Goal: Information Seeking & Learning: Understand process/instructions

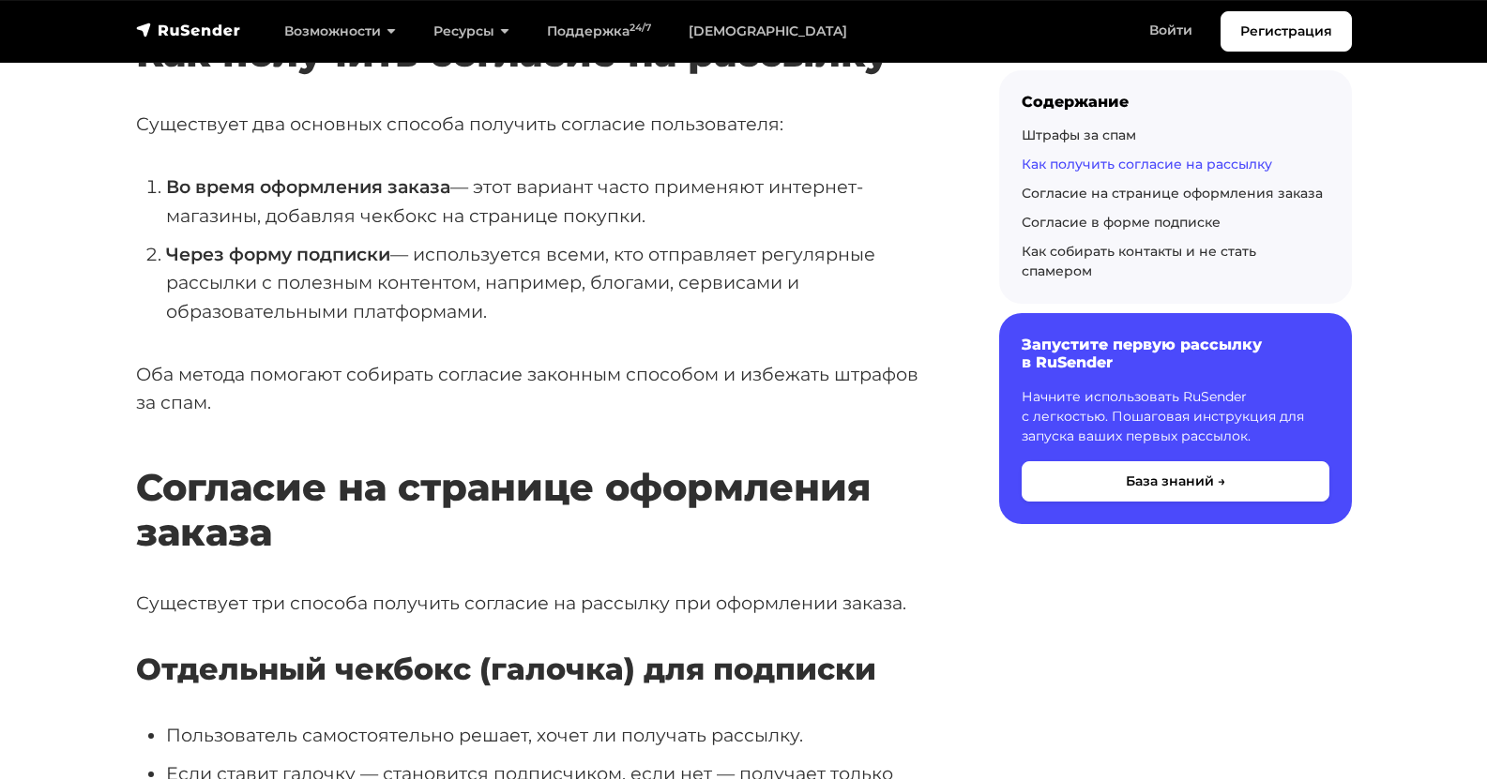
scroll to position [1407, 0]
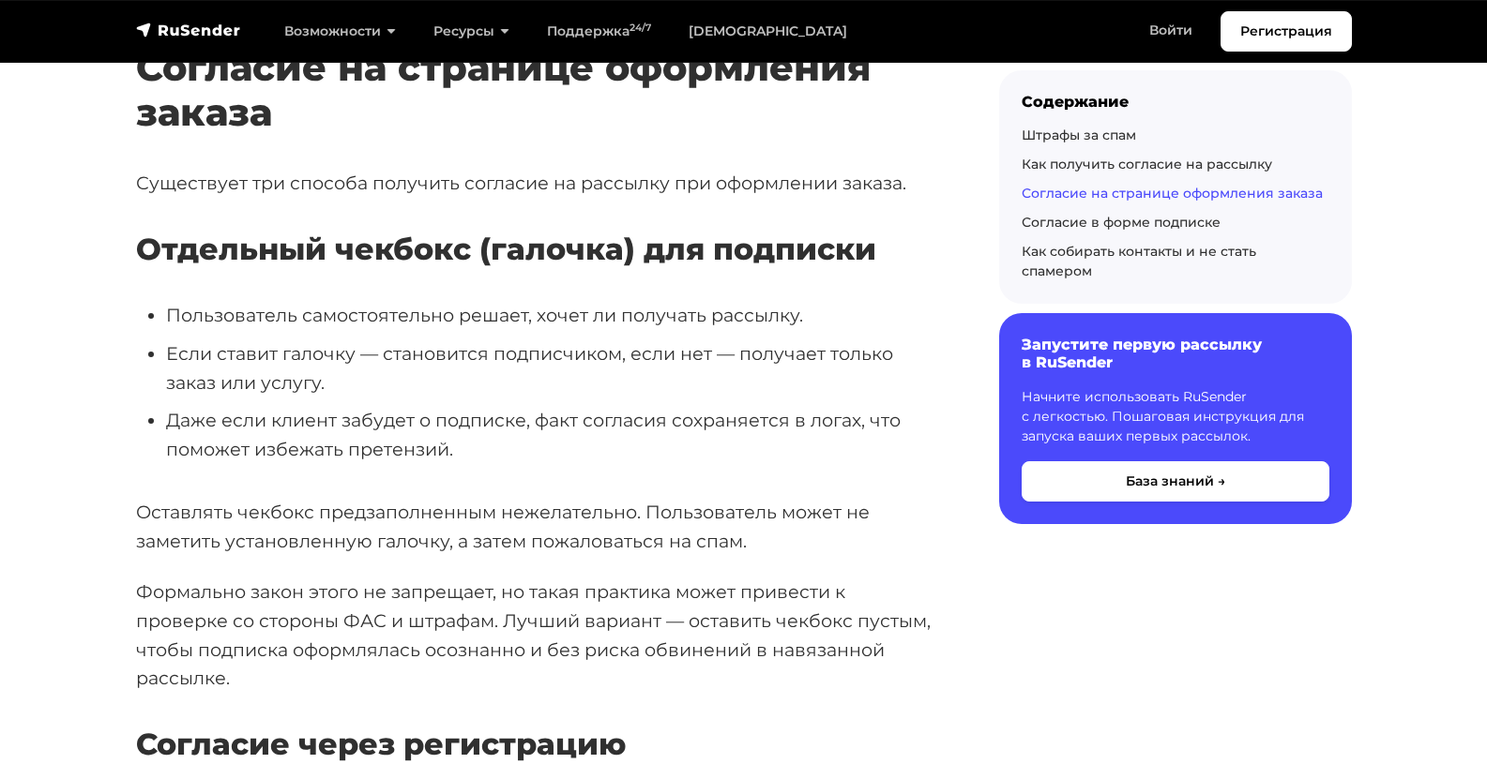
click at [382, 419] on li "Даже если клиент забудет о подписке, факт согласия сохраняется в логах, что пом…" at bounding box center [552, 434] width 773 height 57
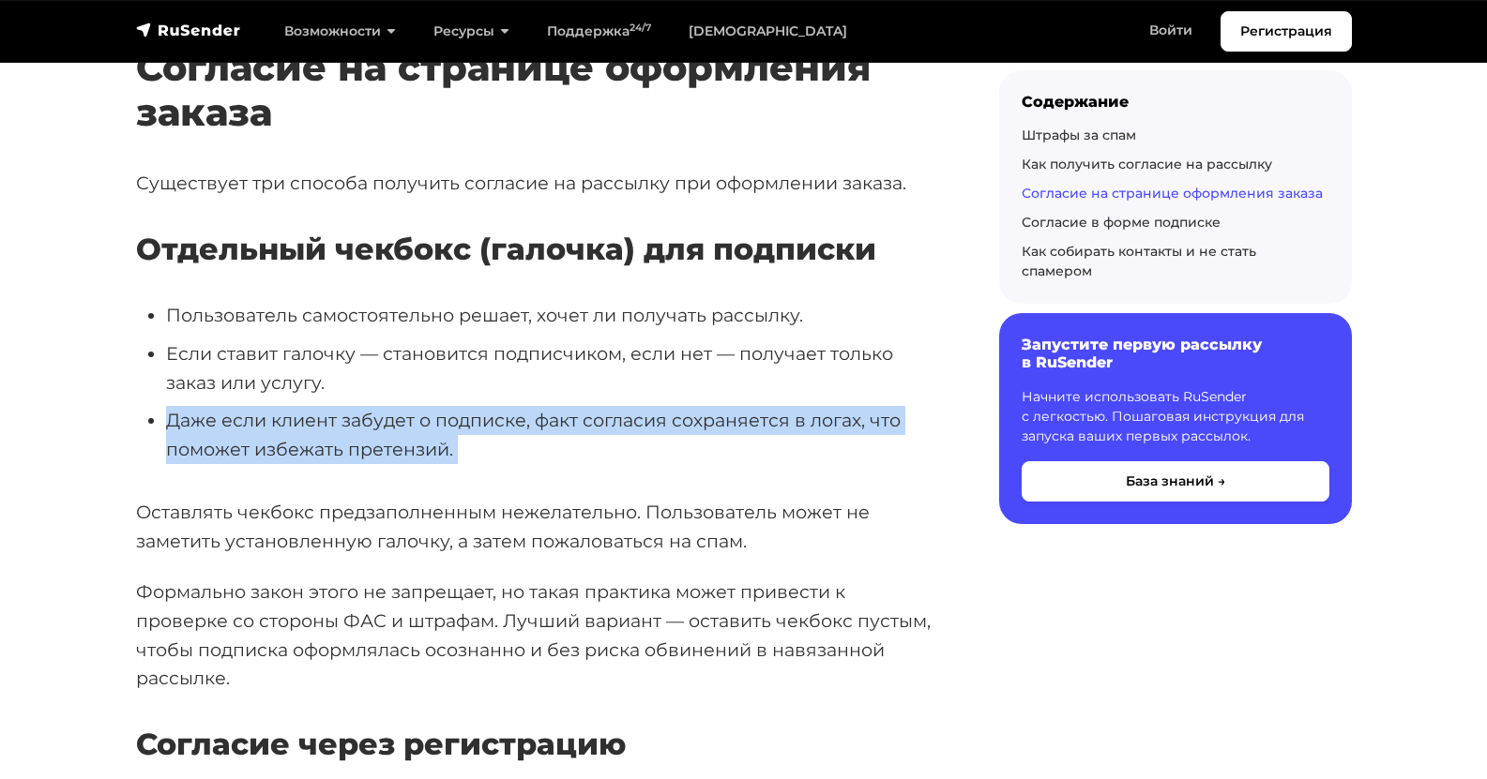
click at [382, 419] on li "Даже если клиент забудет о подписке, факт согласия сохраняется в логах, что пом…" at bounding box center [552, 434] width 773 height 57
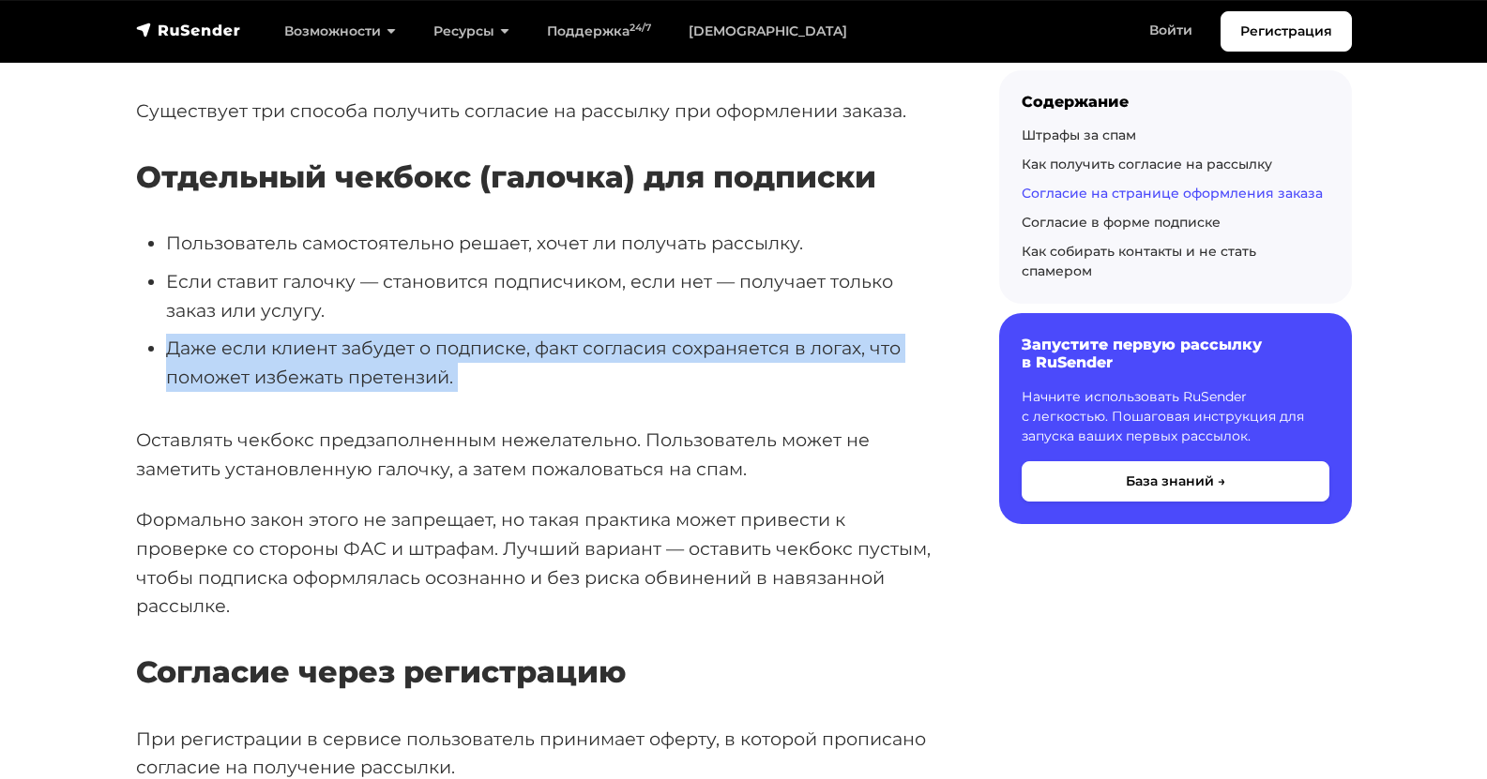
scroll to position [1501, 0]
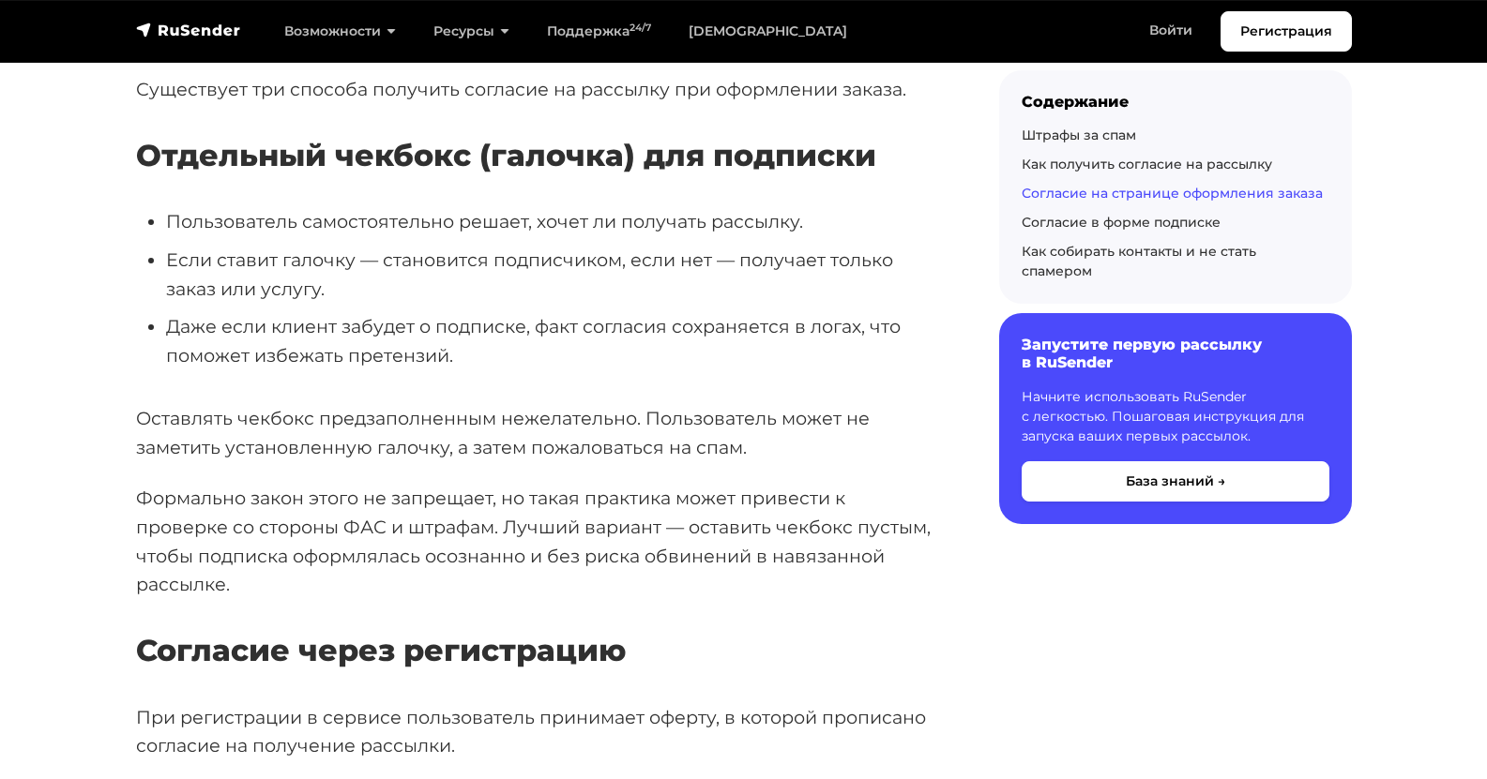
click at [339, 504] on p "Формально закон этого не запрещает, но такая практика может привести к проверке…" at bounding box center [537, 541] width 803 height 115
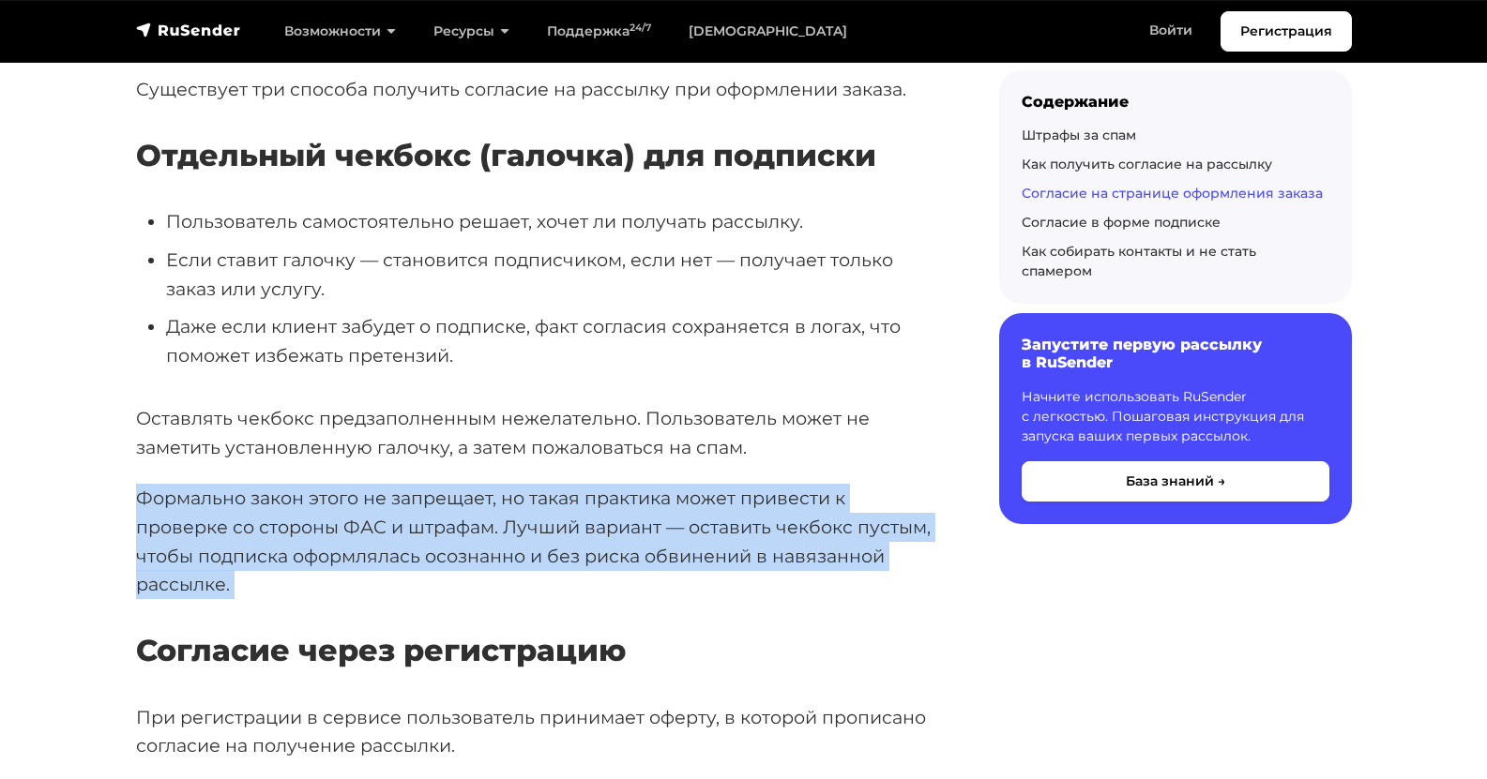
click at [339, 504] on p "Формально закон этого не запрещает, но такая практика может привести к проверке…" at bounding box center [537, 541] width 803 height 115
